Goal: Find contact information: Find contact information

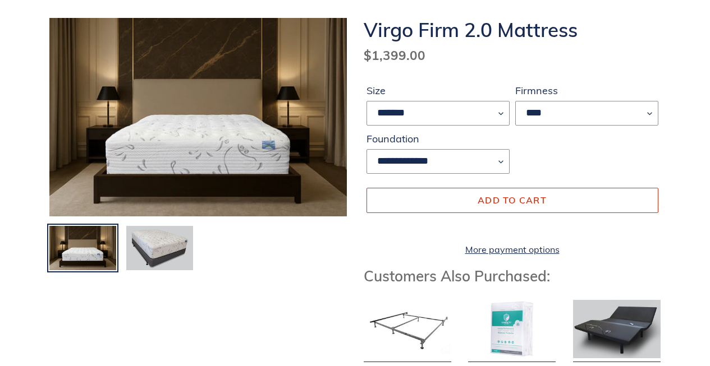
scroll to position [178, 0]
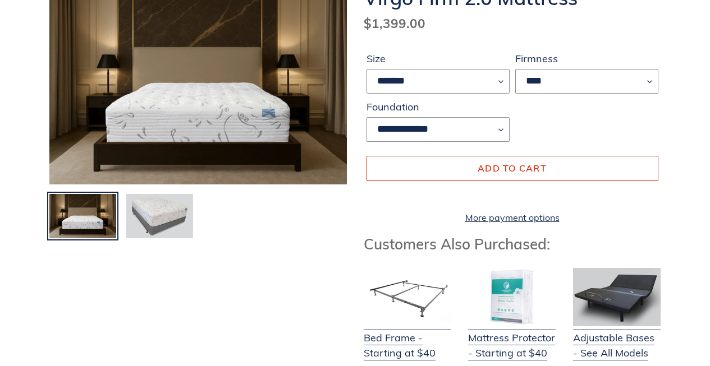
click at [170, 215] on img at bounding box center [159, 216] width 69 height 47
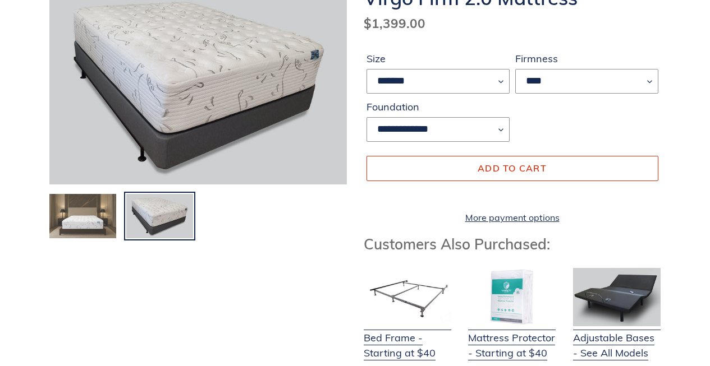
click at [70, 220] on img at bounding box center [82, 216] width 69 height 47
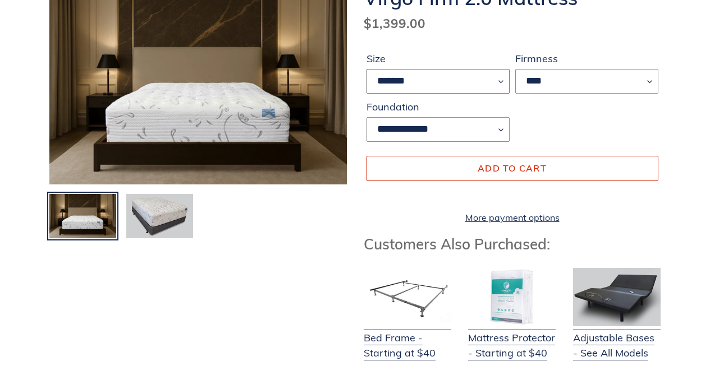
select select "****"
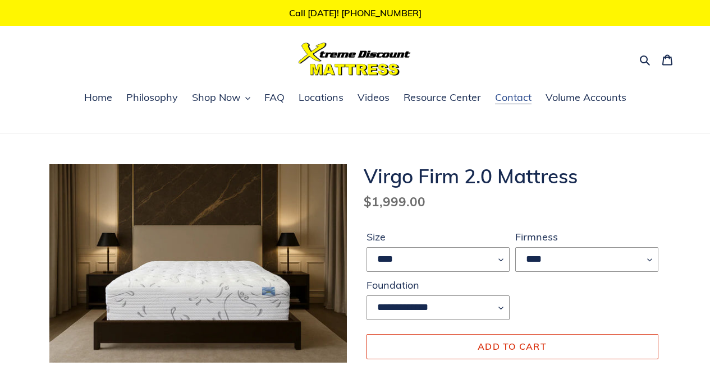
click at [513, 97] on span "Contact" at bounding box center [513, 97] width 36 height 13
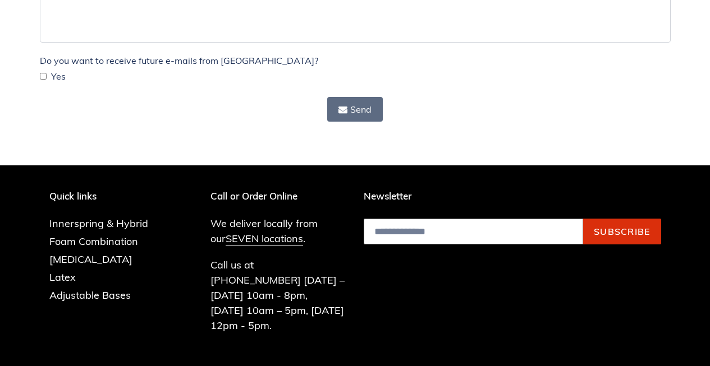
scroll to position [399, 0]
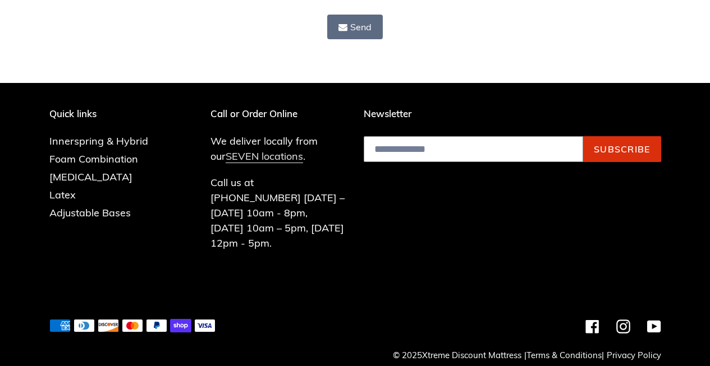
click at [242, 156] on link "SEVEN locations" at bounding box center [263, 156] width 77 height 13
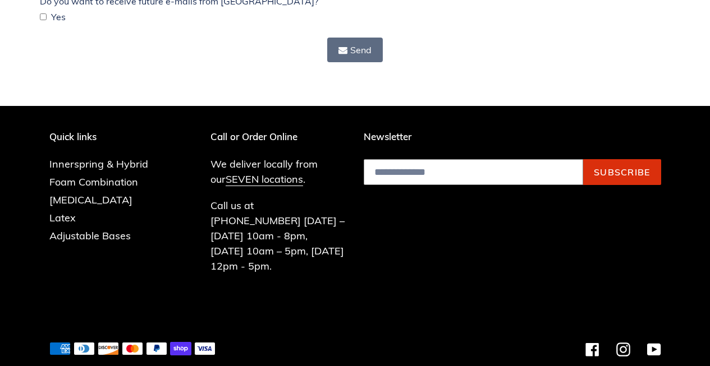
scroll to position [0, 0]
